Goal: Task Accomplishment & Management: Use online tool/utility

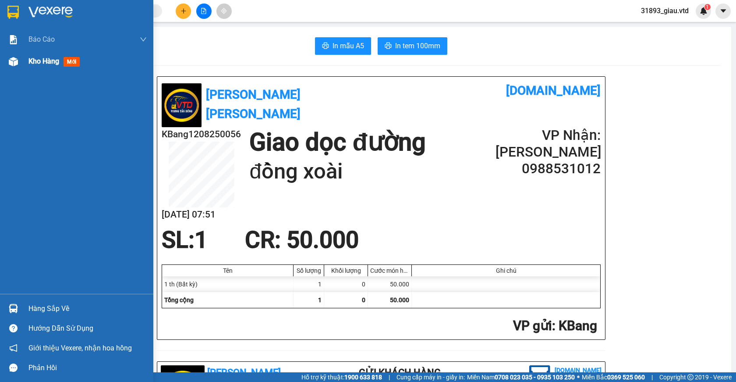
click at [71, 61] on span "mới" at bounding box center [72, 62] width 16 height 10
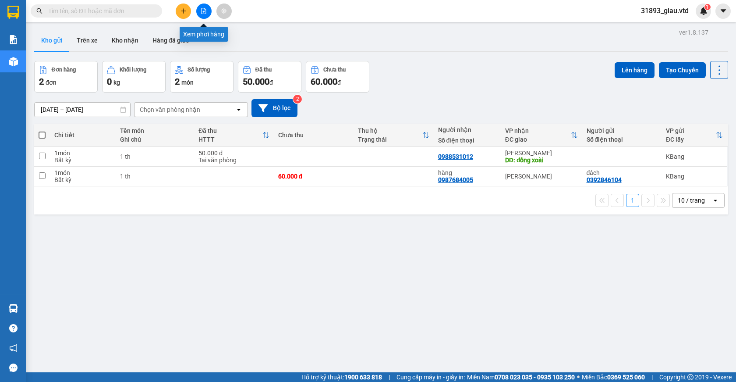
click at [204, 12] on icon "file-add" at bounding box center [204, 11] width 6 height 6
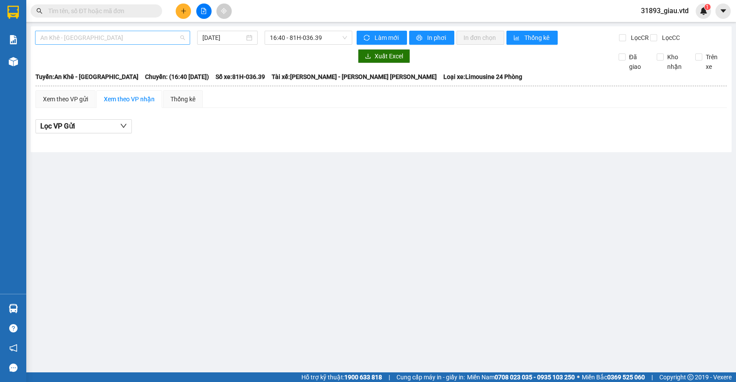
drag, startPoint x: 54, startPoint y: 37, endPoint x: 65, endPoint y: 67, distance: 32.6
click at [53, 37] on span "An Khê - [GEOGRAPHIC_DATA]" at bounding box center [112, 37] width 145 height 13
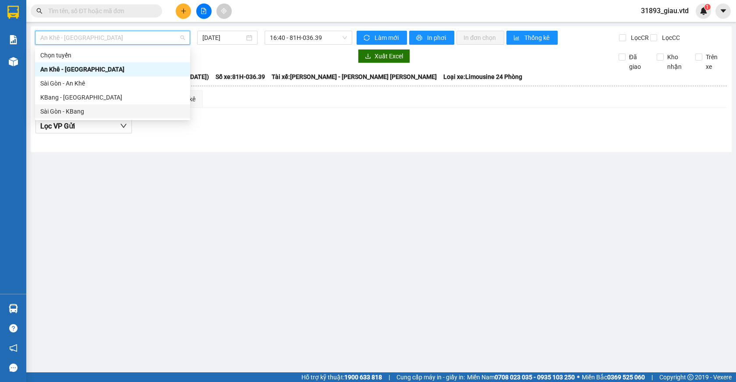
click at [64, 115] on div "Sài Gòn - KBang" at bounding box center [112, 111] width 145 height 10
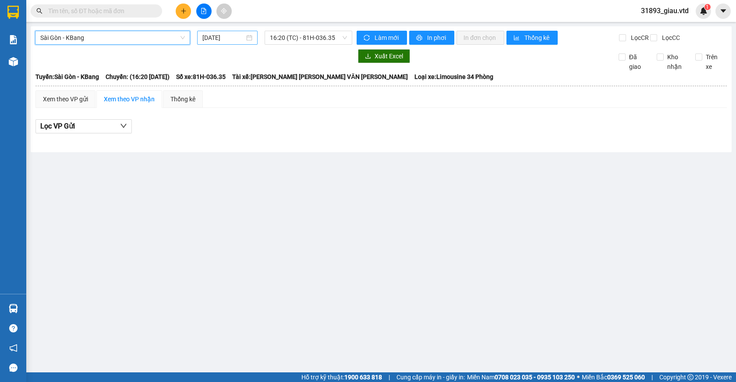
click at [218, 36] on input "[DATE]" at bounding box center [223, 38] width 42 height 10
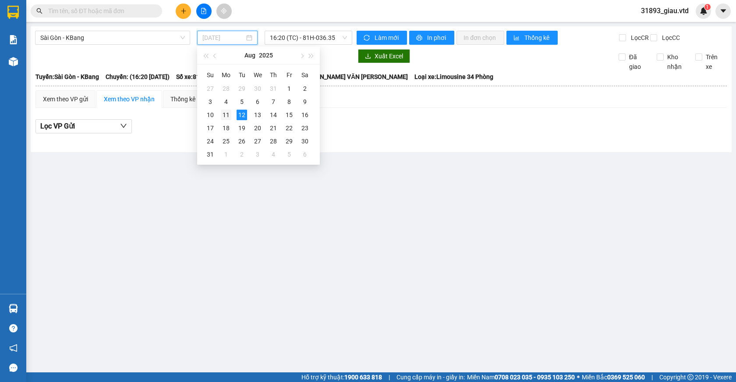
click at [226, 113] on div "11" at bounding box center [226, 115] width 11 height 11
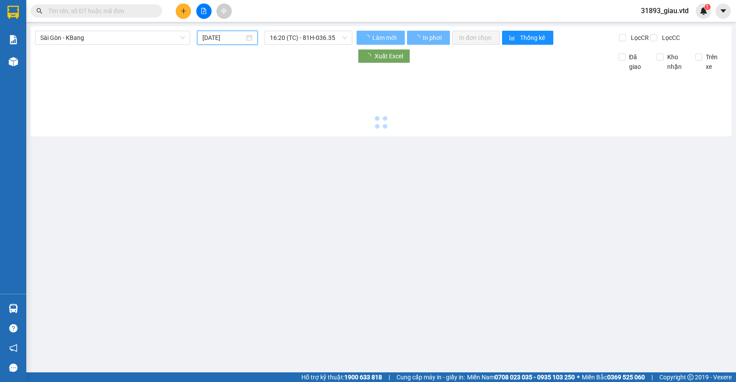
type input "[DATE]"
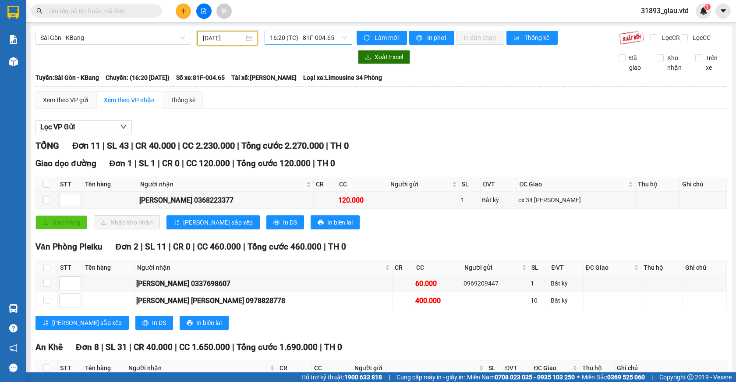
click at [313, 40] on span "16:20 (TC) - 81F-004.65" at bounding box center [308, 37] width 77 height 13
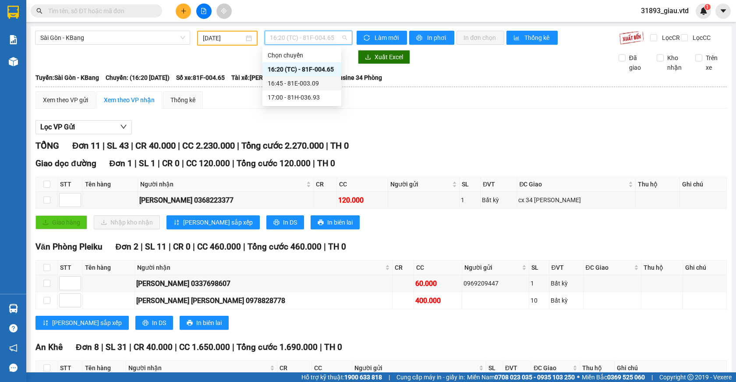
click at [319, 83] on div "16:45 - 81E-003.09" at bounding box center [302, 83] width 68 height 10
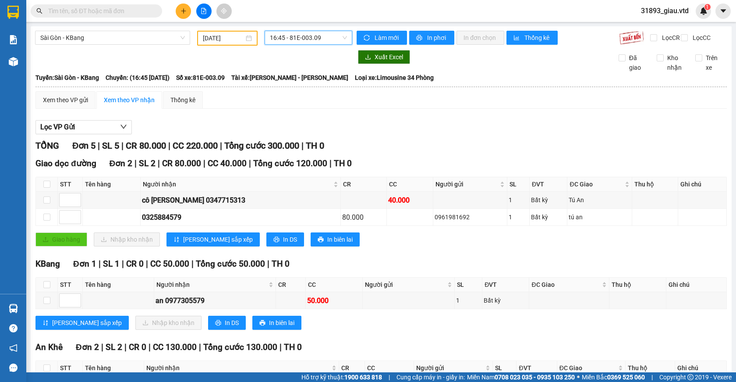
click at [304, 32] on span "16:45 - 81E-003.09" at bounding box center [308, 37] width 77 height 13
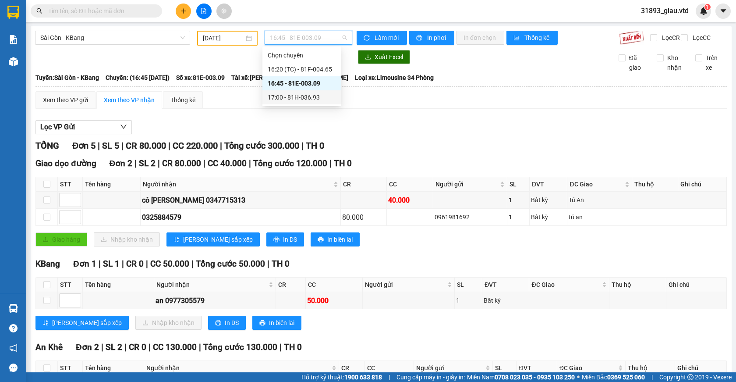
click at [312, 99] on div "17:00 - 81H-036.93" at bounding box center [302, 97] width 68 height 10
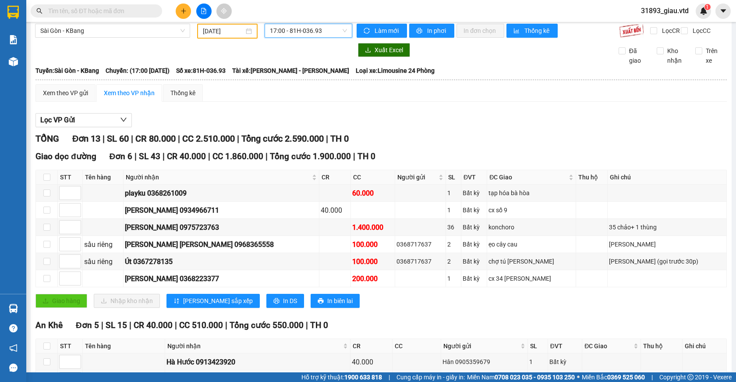
scroll to position [7, 0]
